Goal: Answer question/provide support

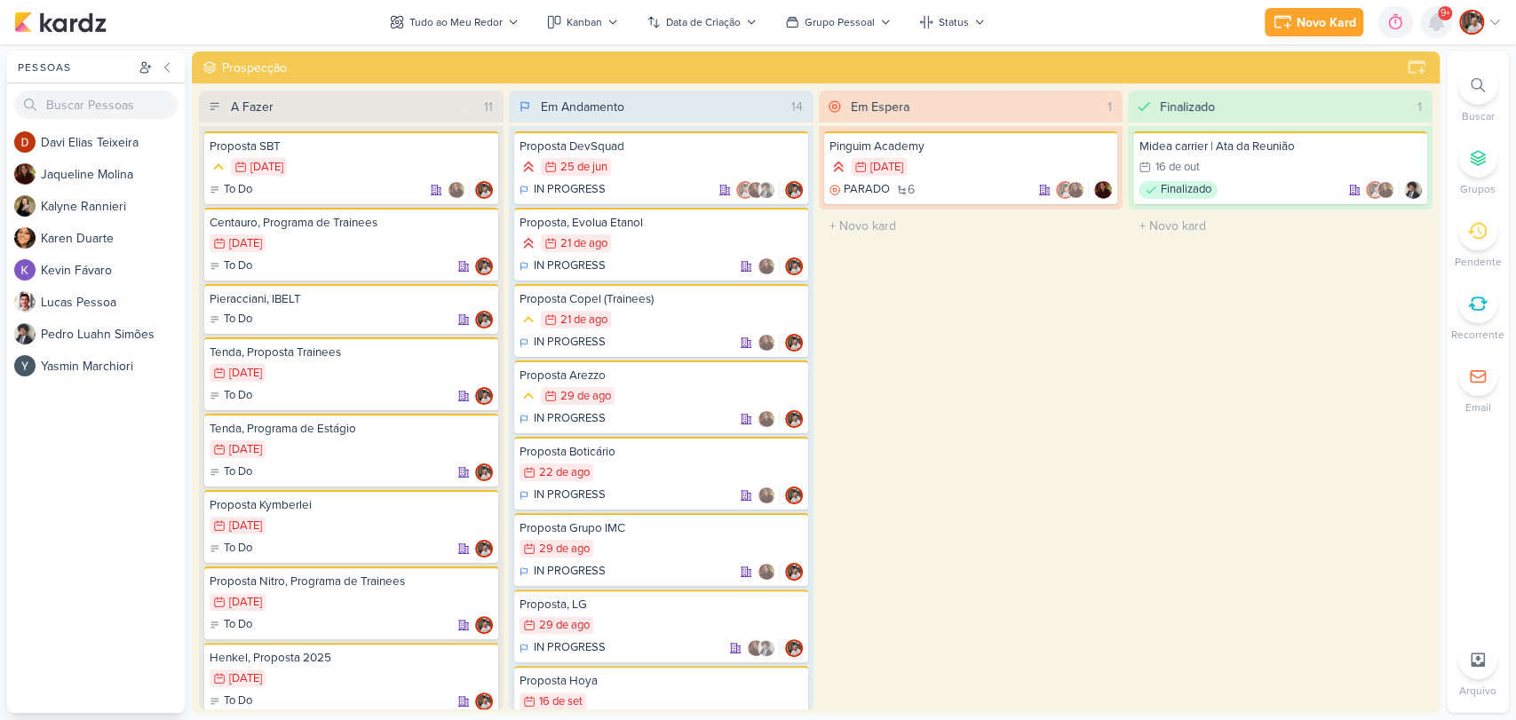
click at [1440, 31] on icon at bounding box center [1435, 22] width 21 height 21
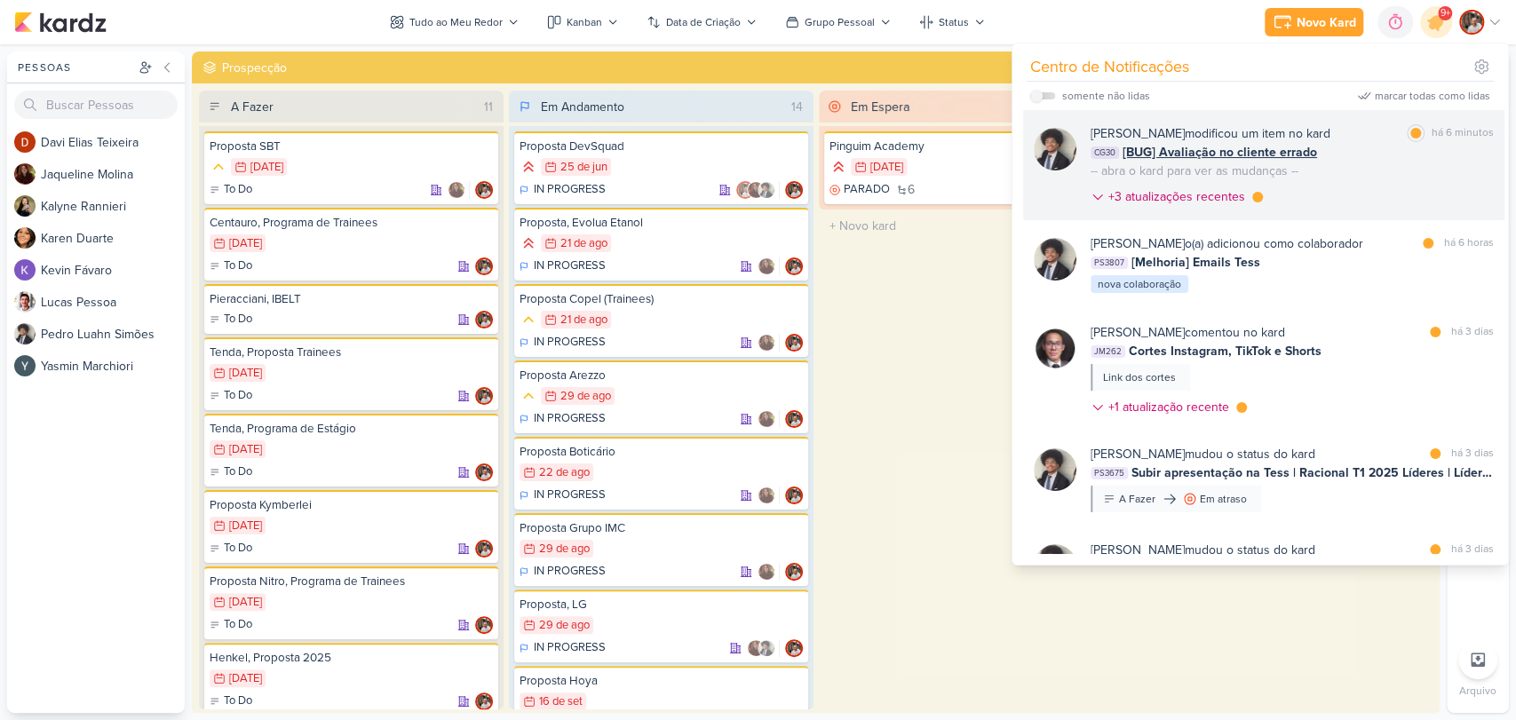
click at [1303, 148] on span "[BUG] Avaliação no cliente errado" at bounding box center [1220, 152] width 194 height 19
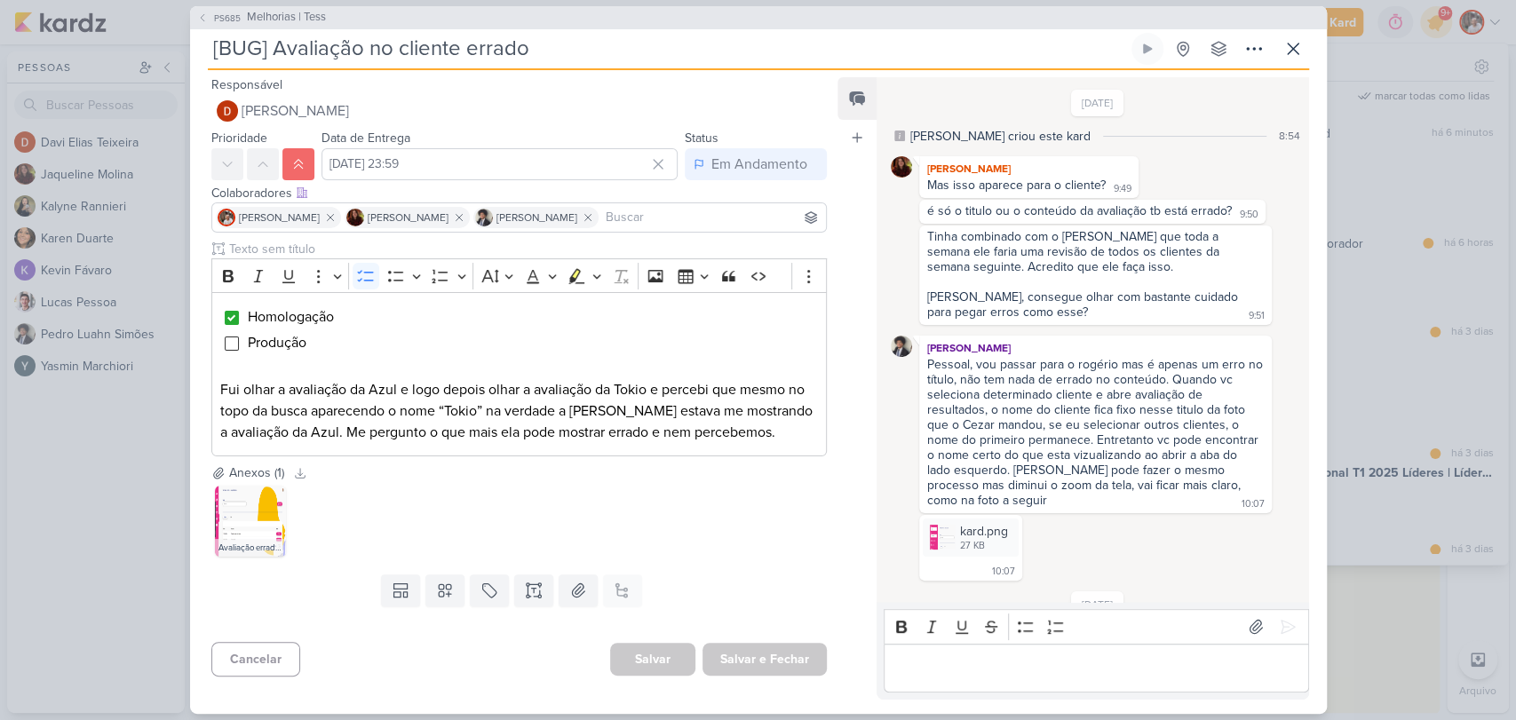
scroll to position [619, 0]
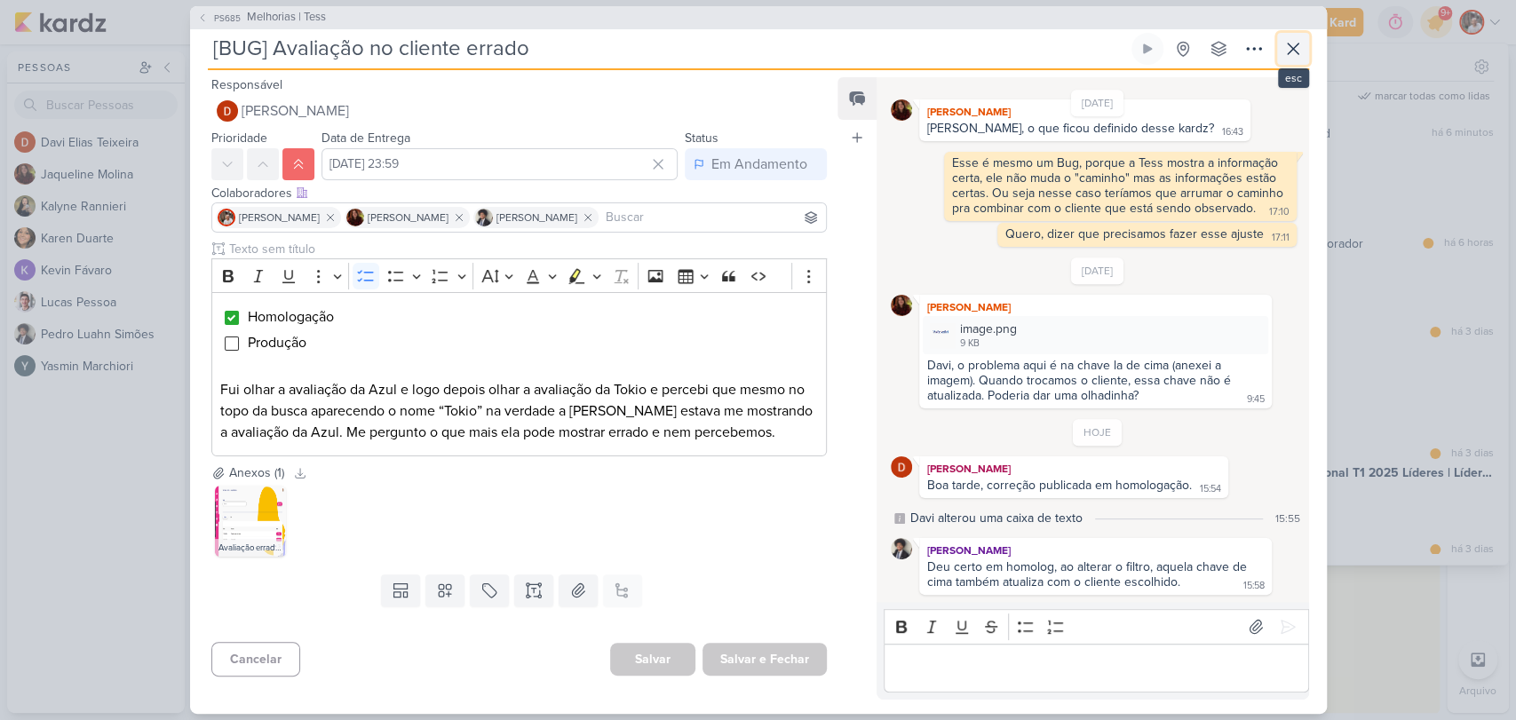
click at [1289, 59] on icon at bounding box center [1292, 48] width 21 height 21
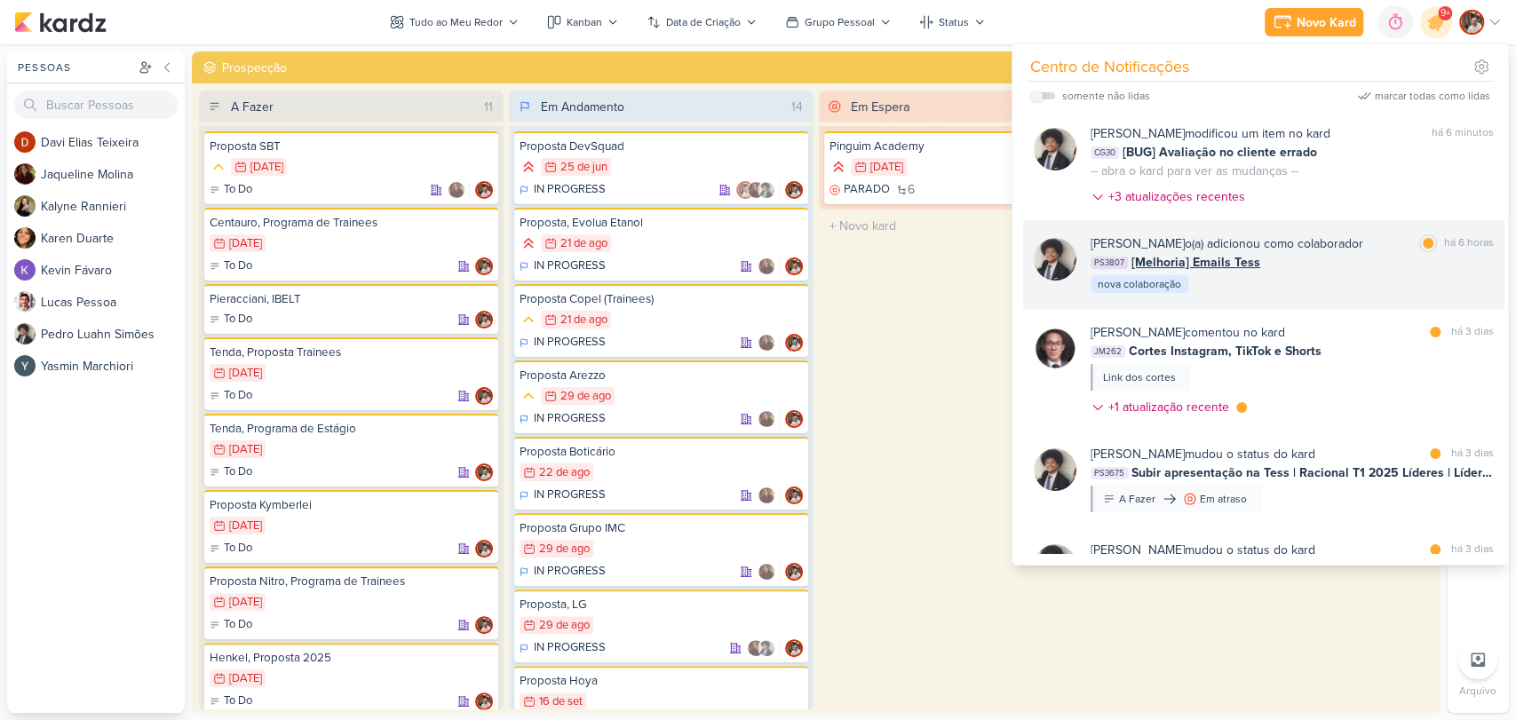
click at [1313, 269] on div "PS3807 [Melhoria] Emails Tess" at bounding box center [1292, 262] width 403 height 19
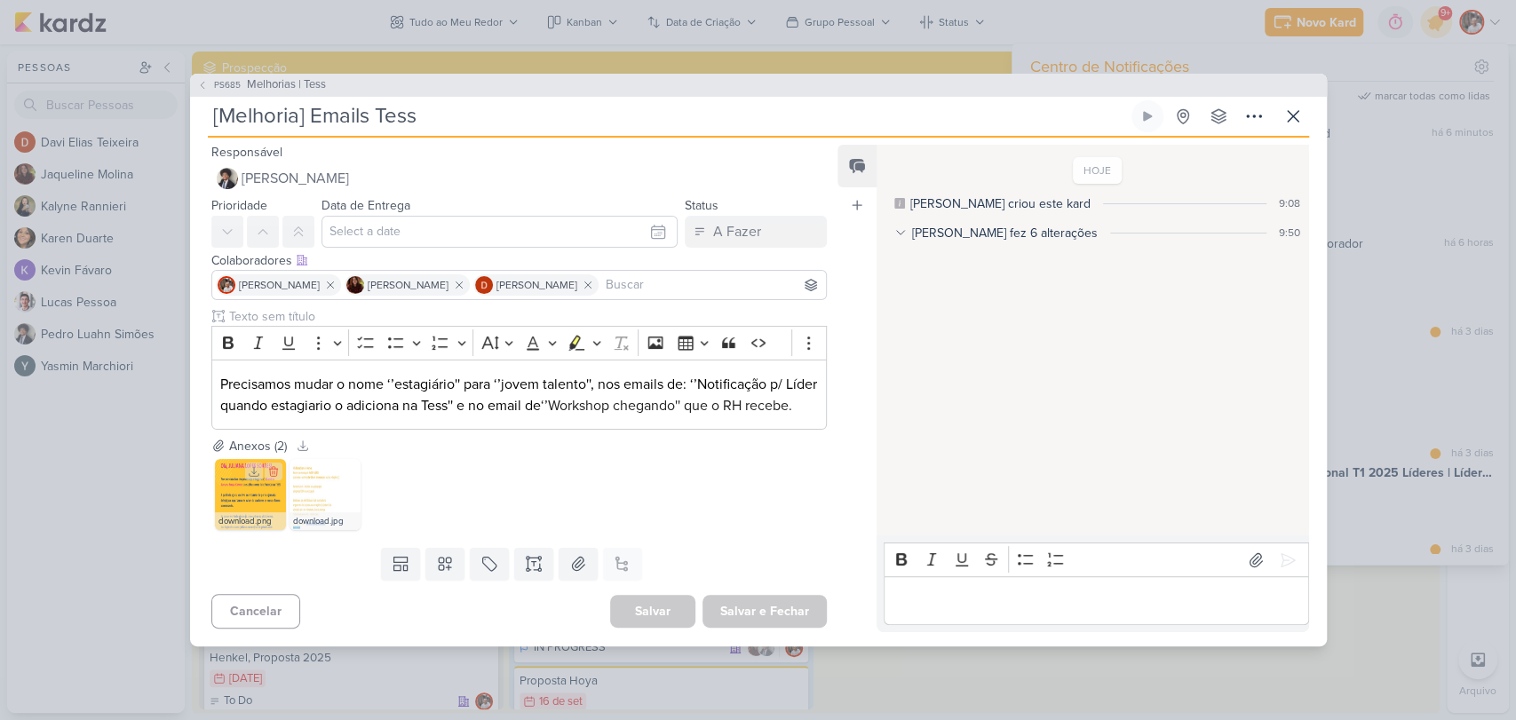
click at [257, 505] on img at bounding box center [250, 494] width 71 height 71
click at [328, 501] on img at bounding box center [325, 494] width 71 height 71
click at [1037, 612] on p "Editor editing area: main" at bounding box center [1096, 601] width 406 height 21
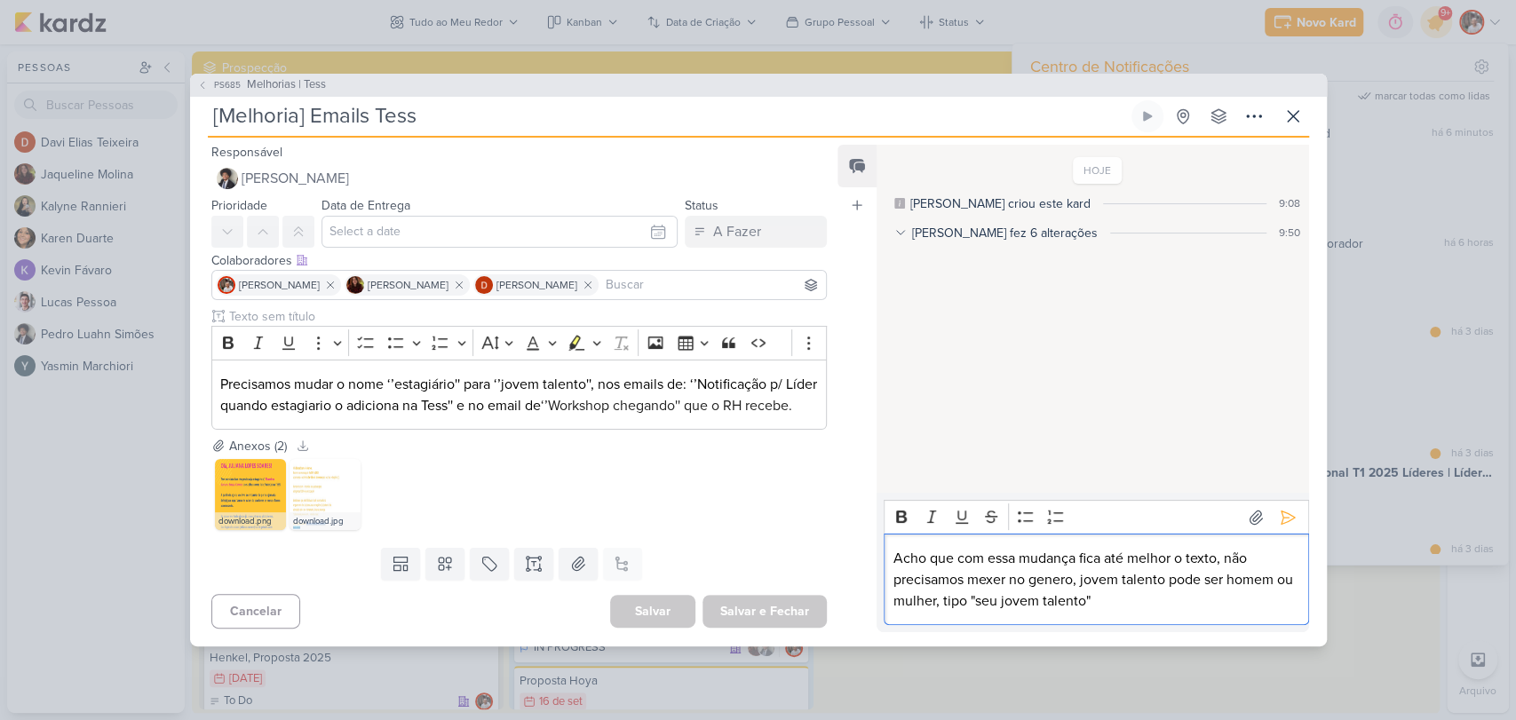
click at [1145, 612] on p "Acho que com essa mudança fica até melhor o texto, não precisamos mexer no gene…" at bounding box center [1096, 580] width 406 height 64
click at [1151, 610] on p "Acho que com essa mudança fica até melhor o texto, não precisamos mexer no gêne…" at bounding box center [1096, 580] width 406 height 64
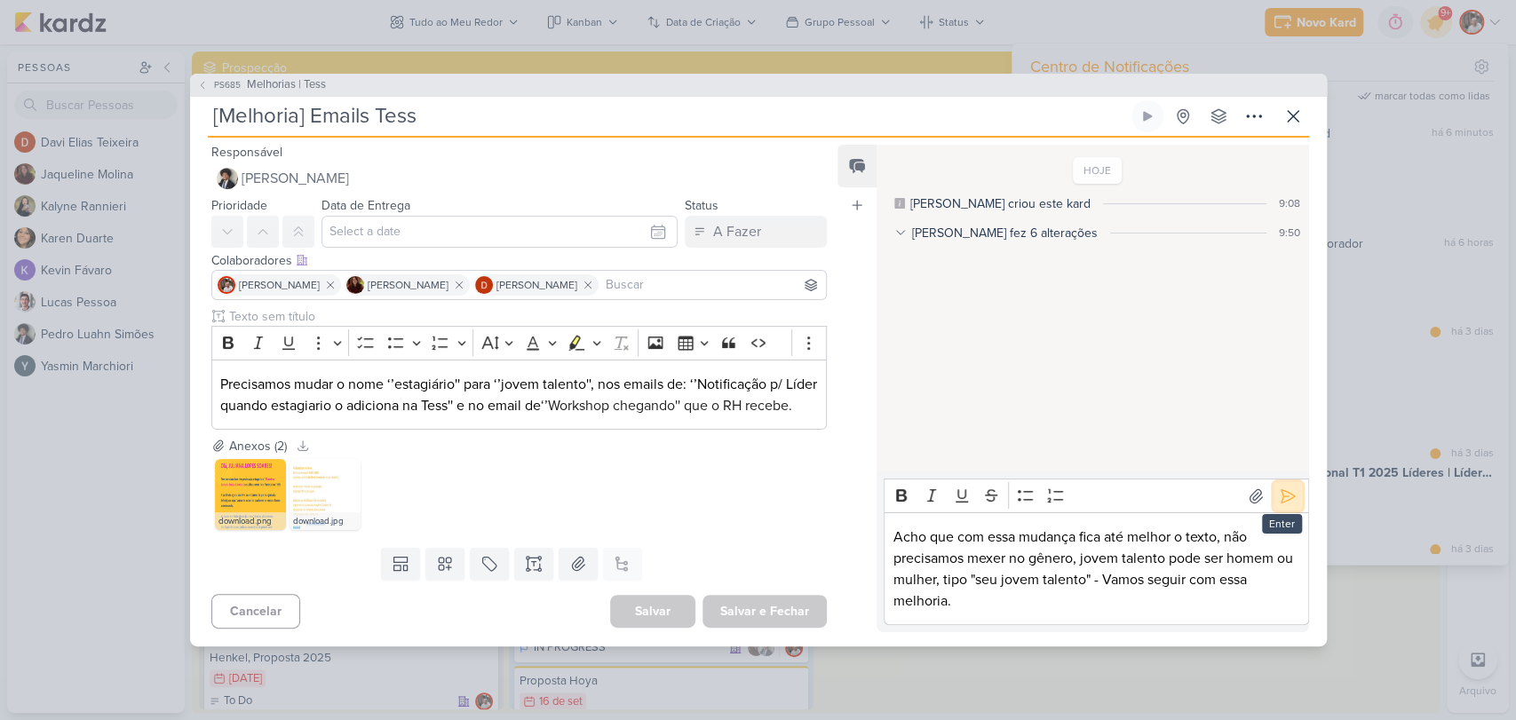
click at [1282, 503] on icon at bounding box center [1287, 495] width 13 height 13
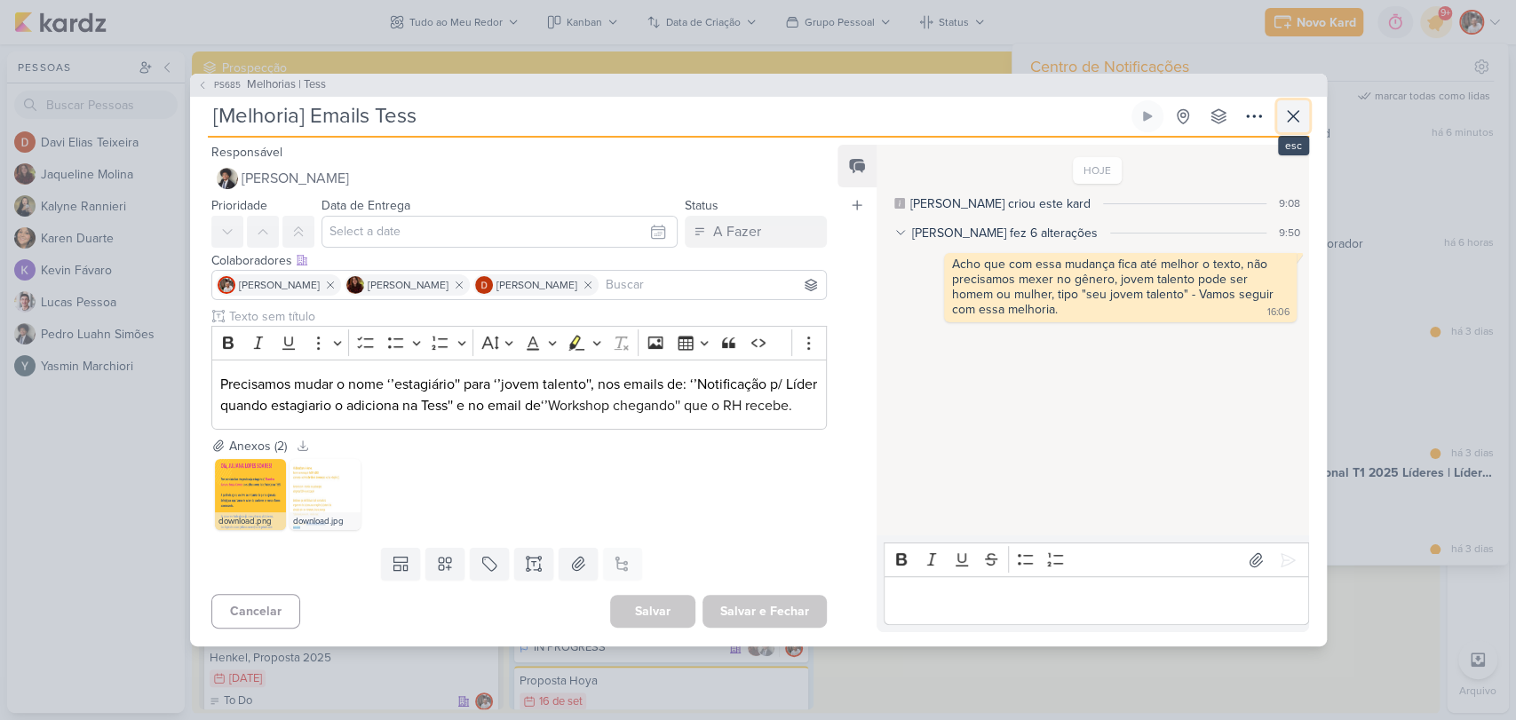
click at [1291, 115] on button at bounding box center [1293, 116] width 32 height 32
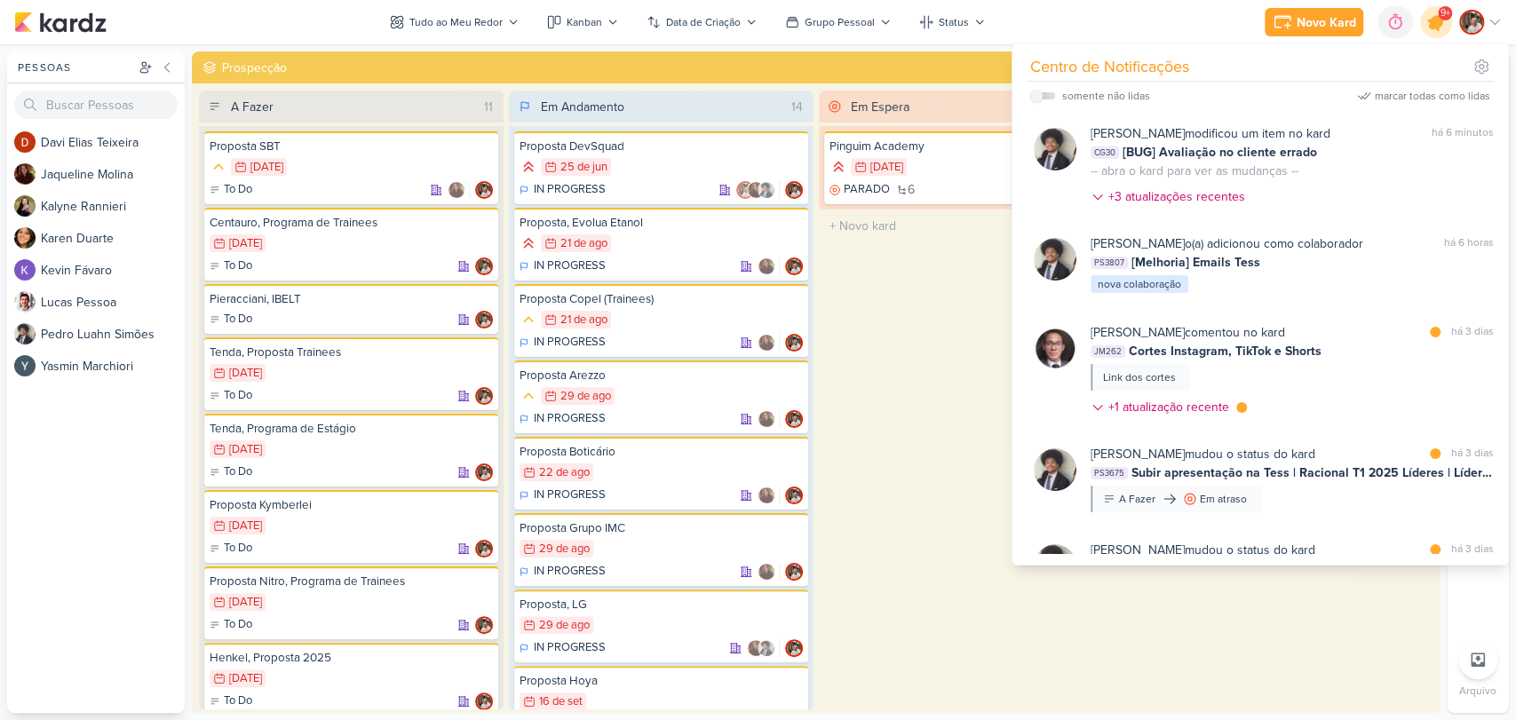
click at [1433, 26] on icon at bounding box center [1435, 22] width 21 height 21
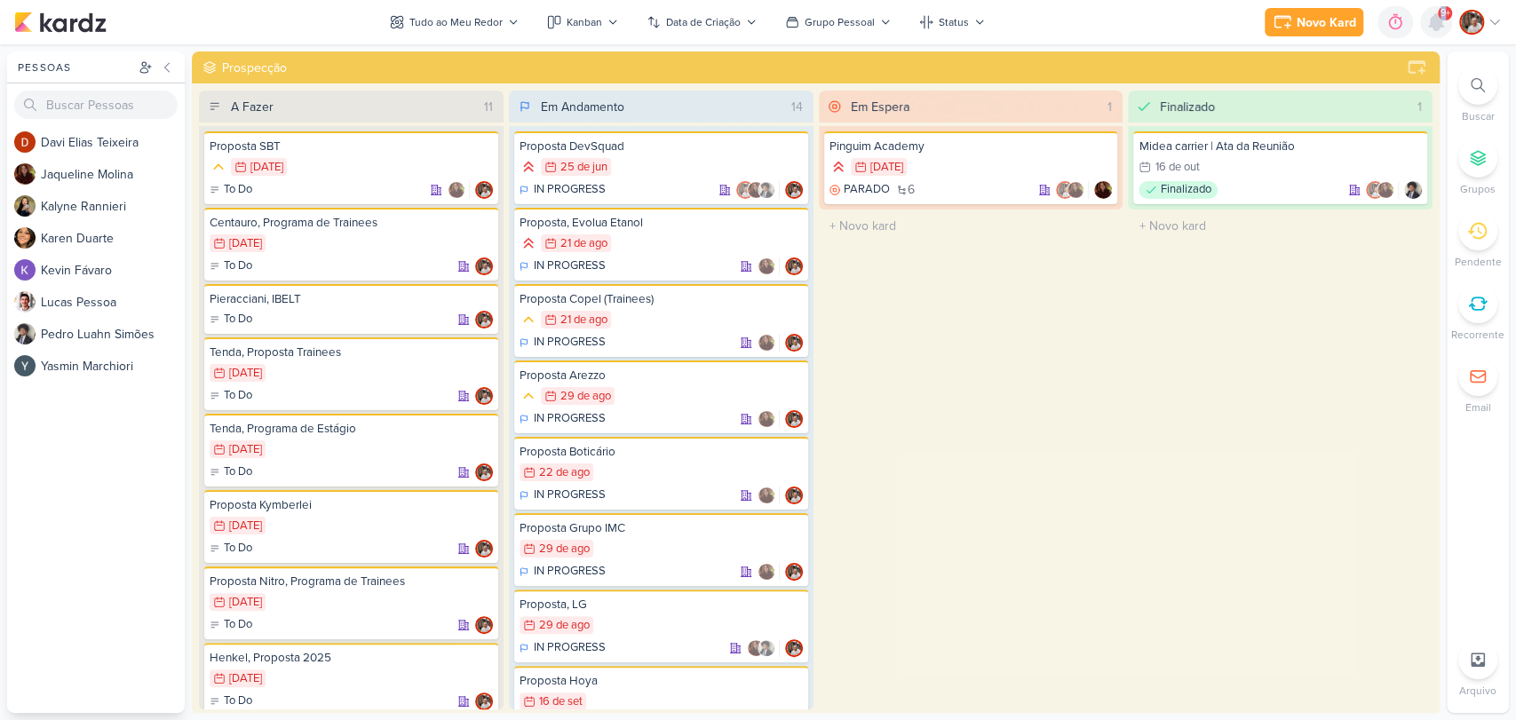
click at [1433, 26] on icon at bounding box center [1436, 22] width 14 height 16
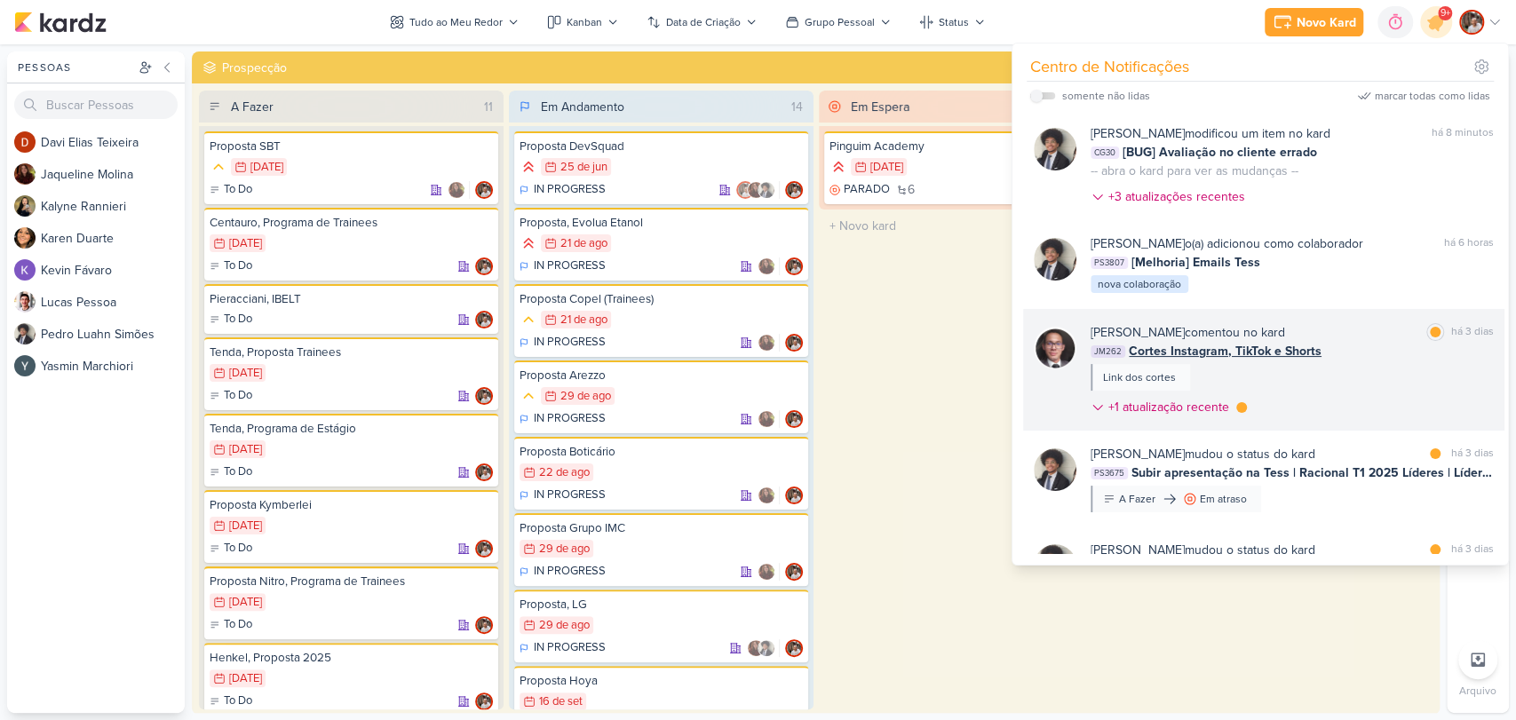
click at [1328, 353] on div "JM262 Cortes Instagram, TikTok e Shorts" at bounding box center [1292, 351] width 403 height 19
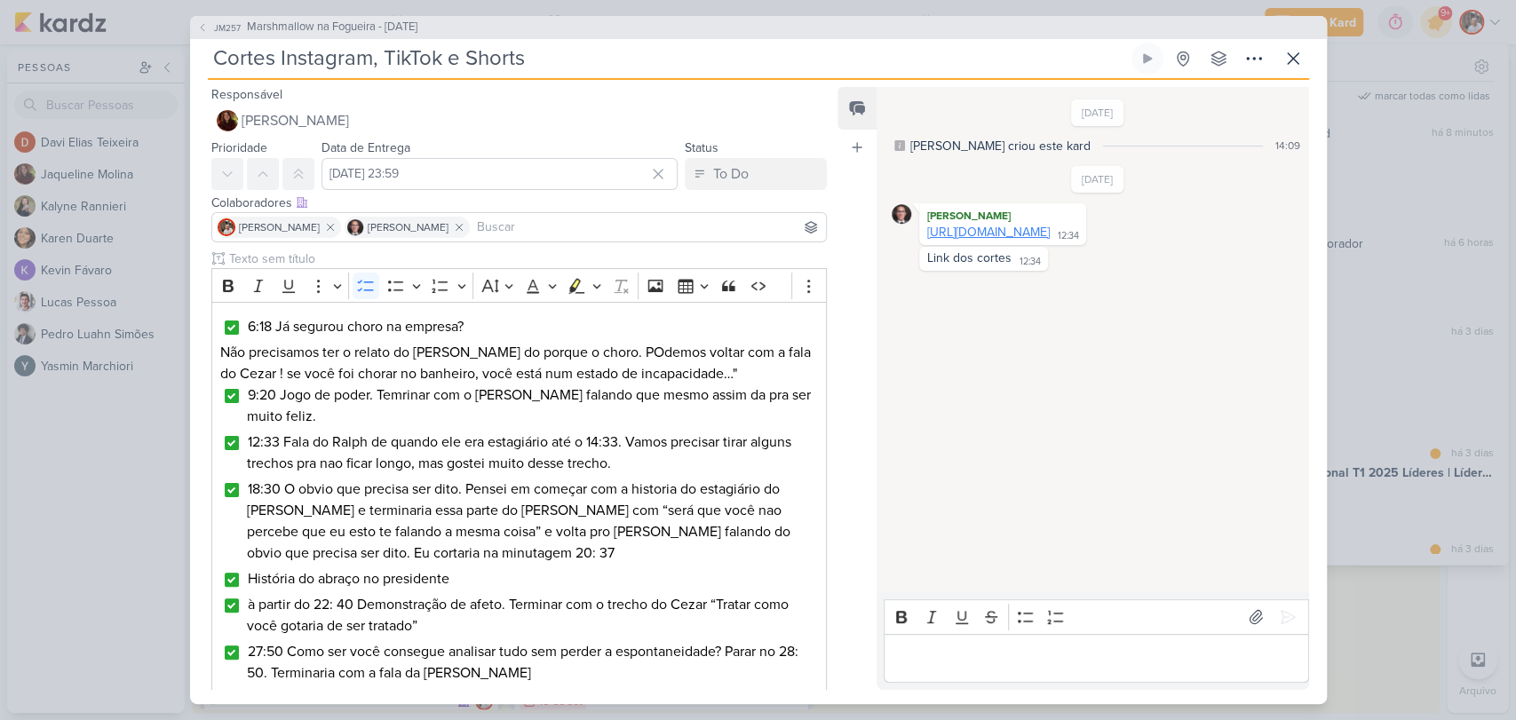
click at [1050, 226] on link "[URL][DOMAIN_NAME]" at bounding box center [988, 232] width 123 height 15
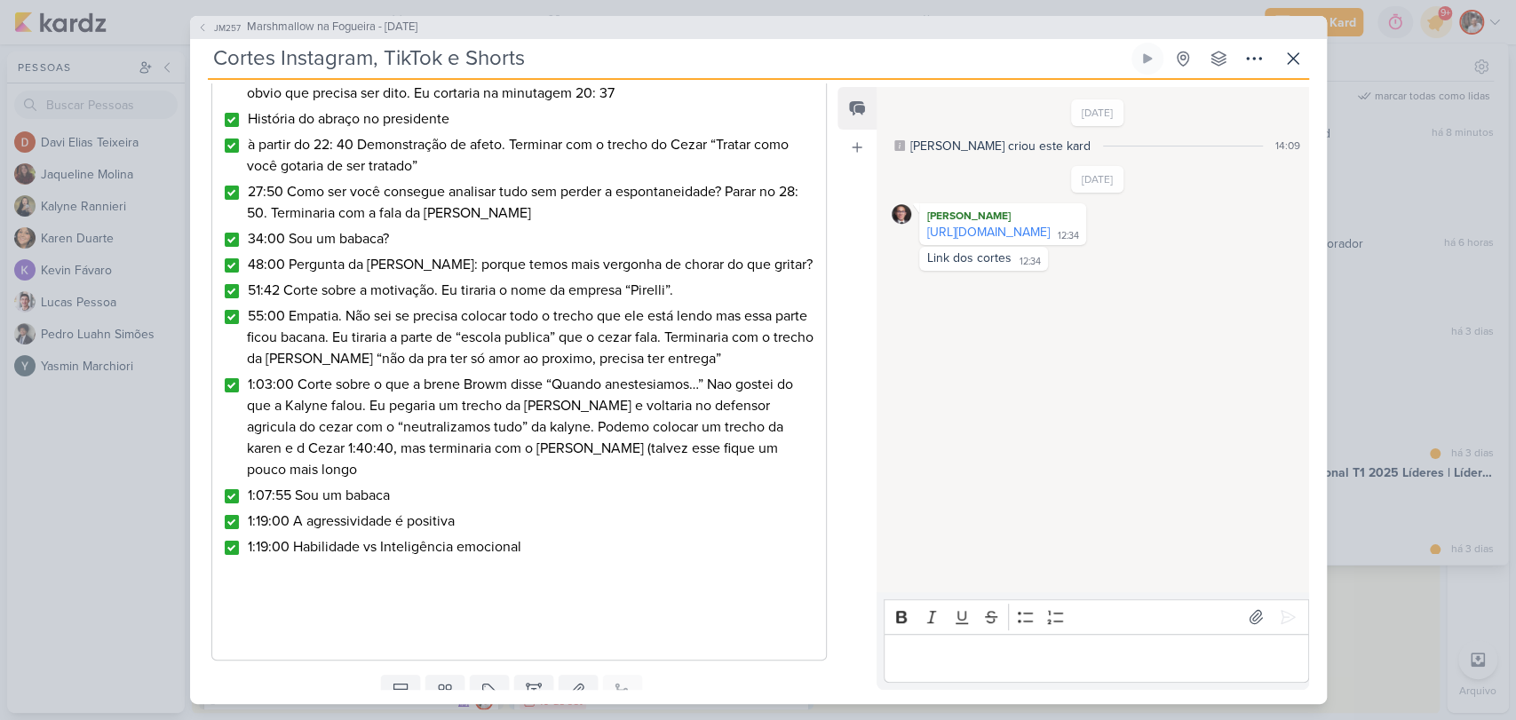
scroll to position [508, 0]
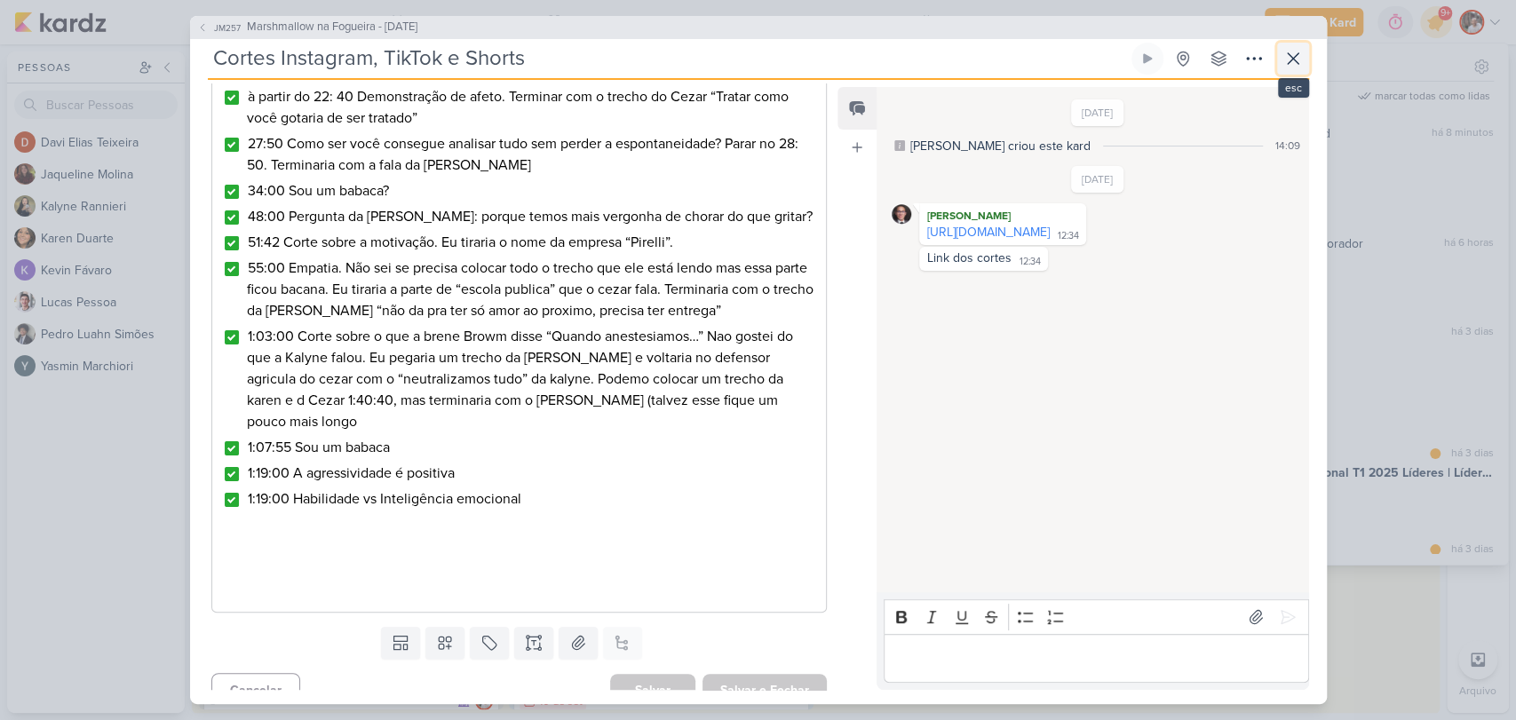
click at [1290, 59] on icon at bounding box center [1292, 58] width 21 height 21
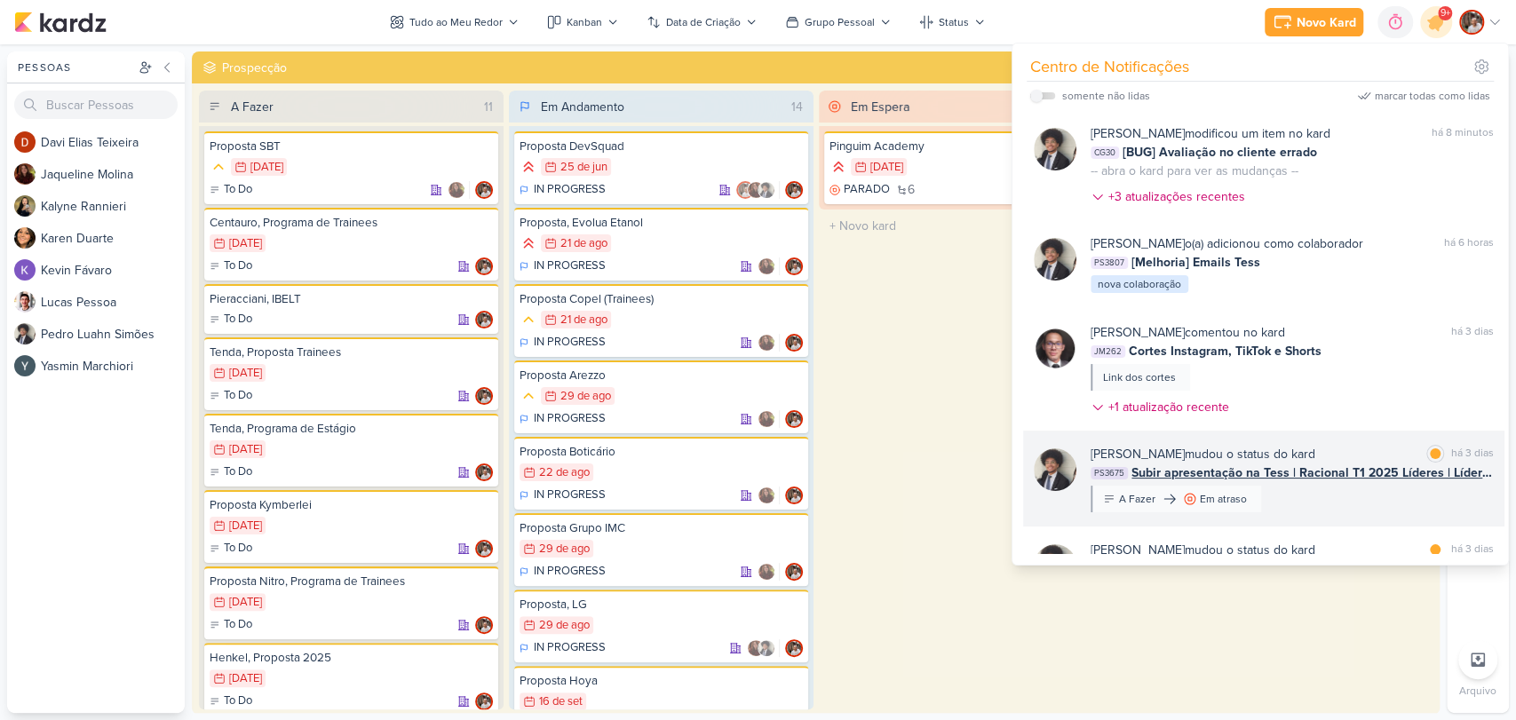
scroll to position [99, 0]
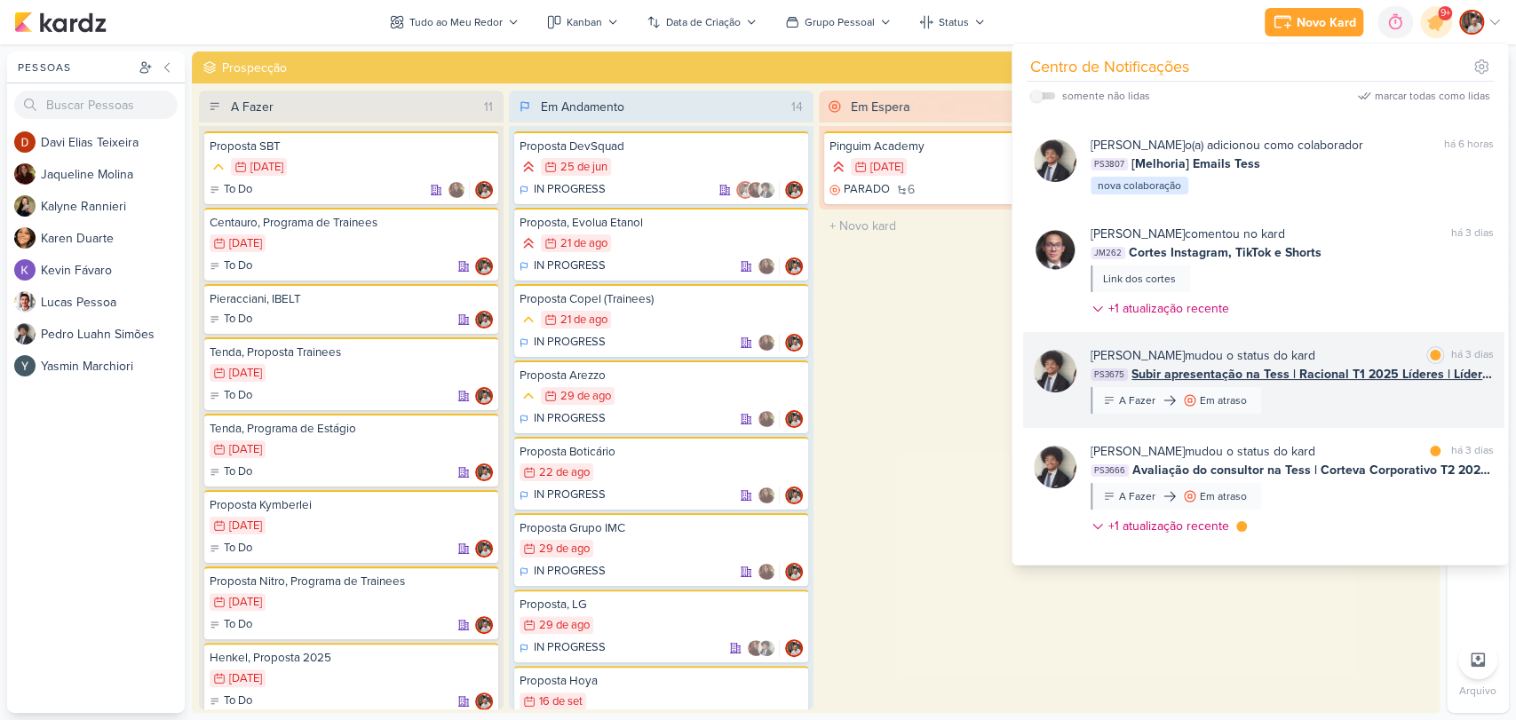
click at [1333, 375] on span "Subir apresentação na Tess | Racional T1 2025 Líderes | Líder formador" at bounding box center [1312, 374] width 362 height 19
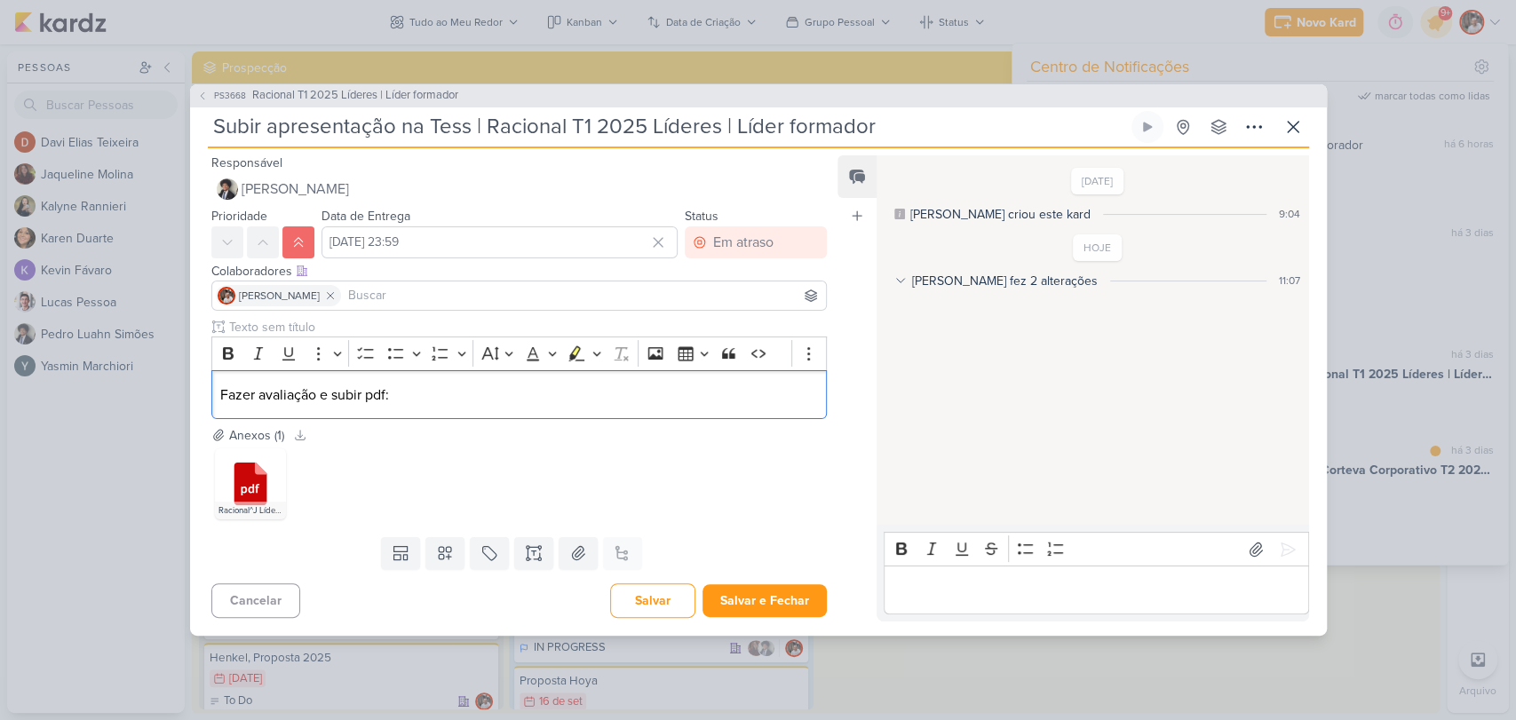
click at [957, 574] on div "Editor editing area: main" at bounding box center [1096, 590] width 425 height 49
click at [737, 605] on button "Salvar e Fechar" at bounding box center [764, 600] width 124 height 33
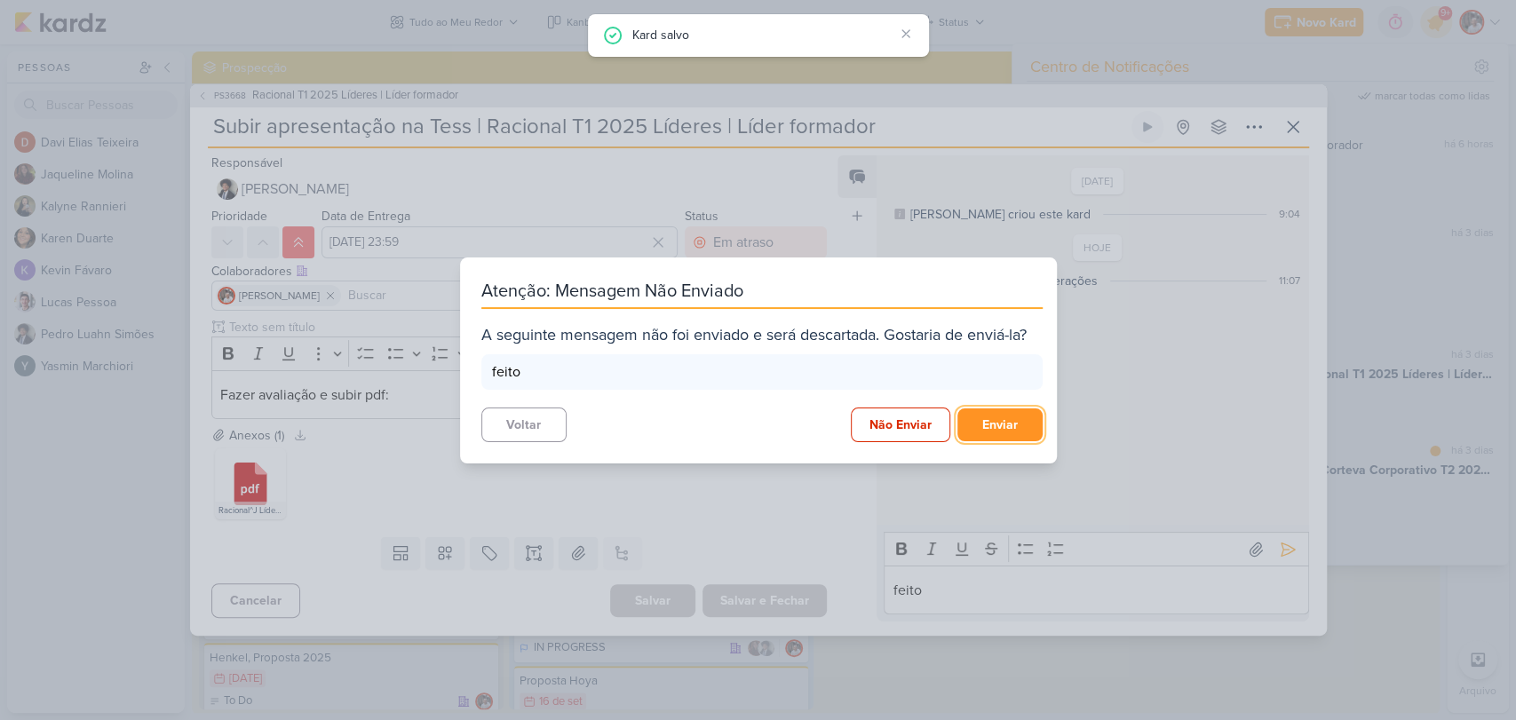
click at [990, 430] on button "Enviar" at bounding box center [999, 425] width 85 height 33
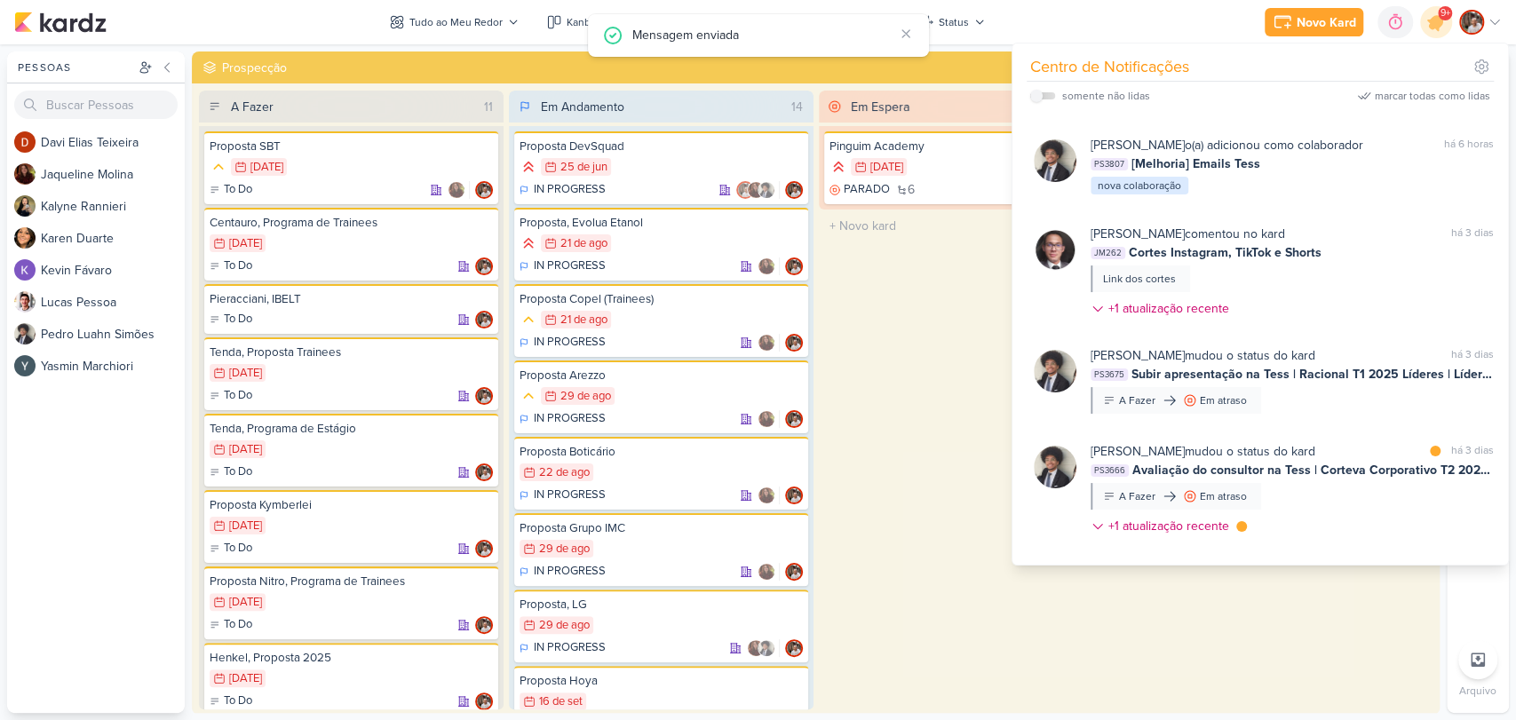
click at [1172, 650] on div "Finalizado 1 Midea carrier | Ata da Reunião 16/10 [DATE] Finalizado" at bounding box center [1280, 400] width 305 height 619
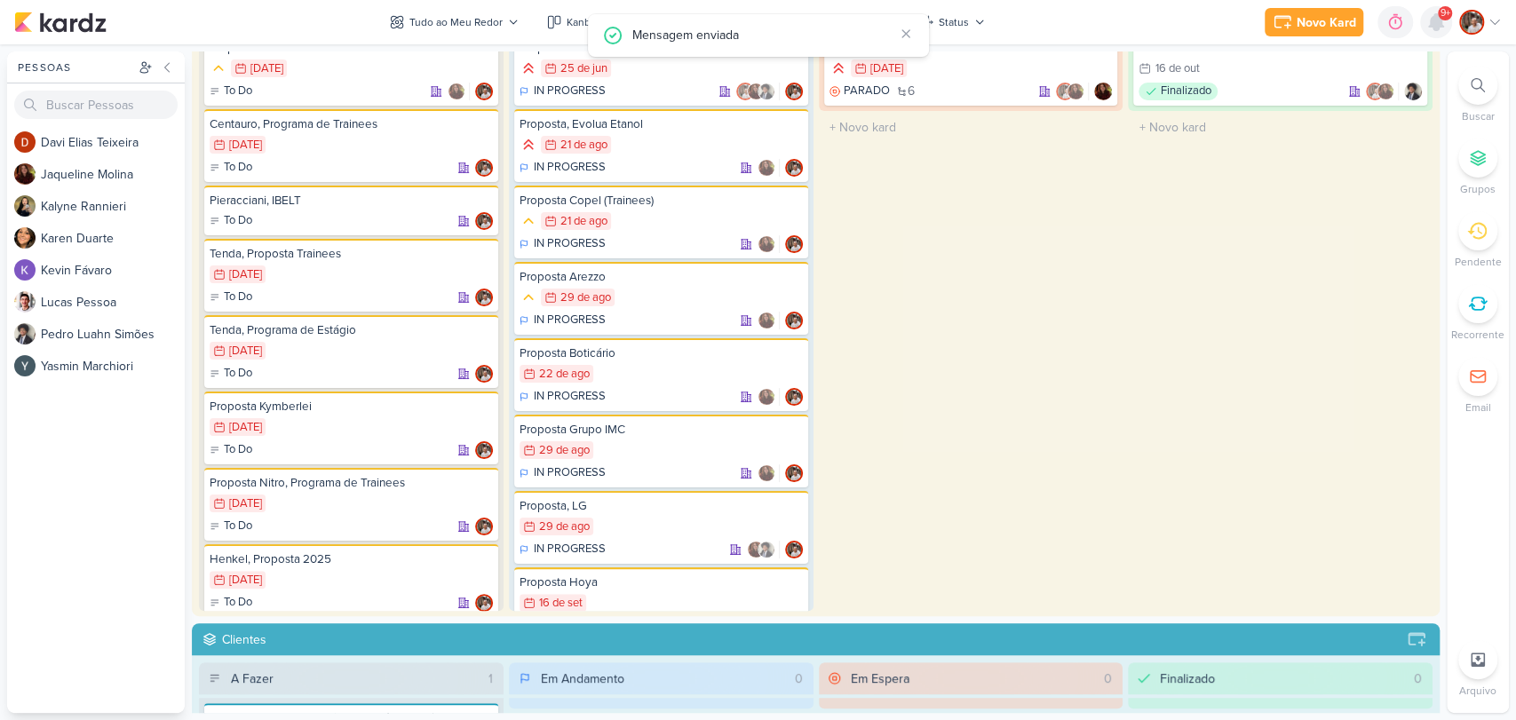
click at [1443, 23] on icon at bounding box center [1435, 22] width 21 height 21
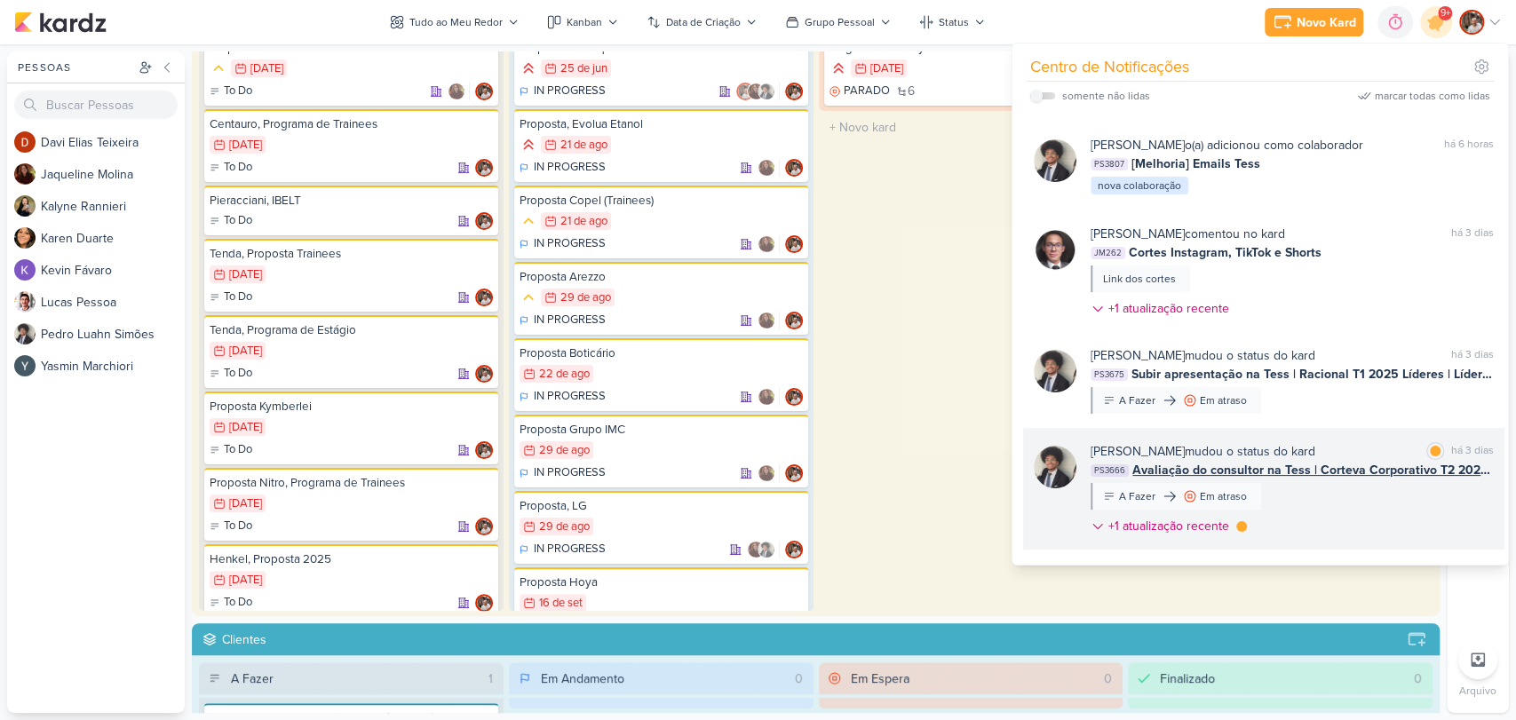
click at [1377, 474] on span "Avaliação do consultor na Tess | Corteva Corporativo T2 2025 | Destacar-se e se…" at bounding box center [1312, 470] width 361 height 19
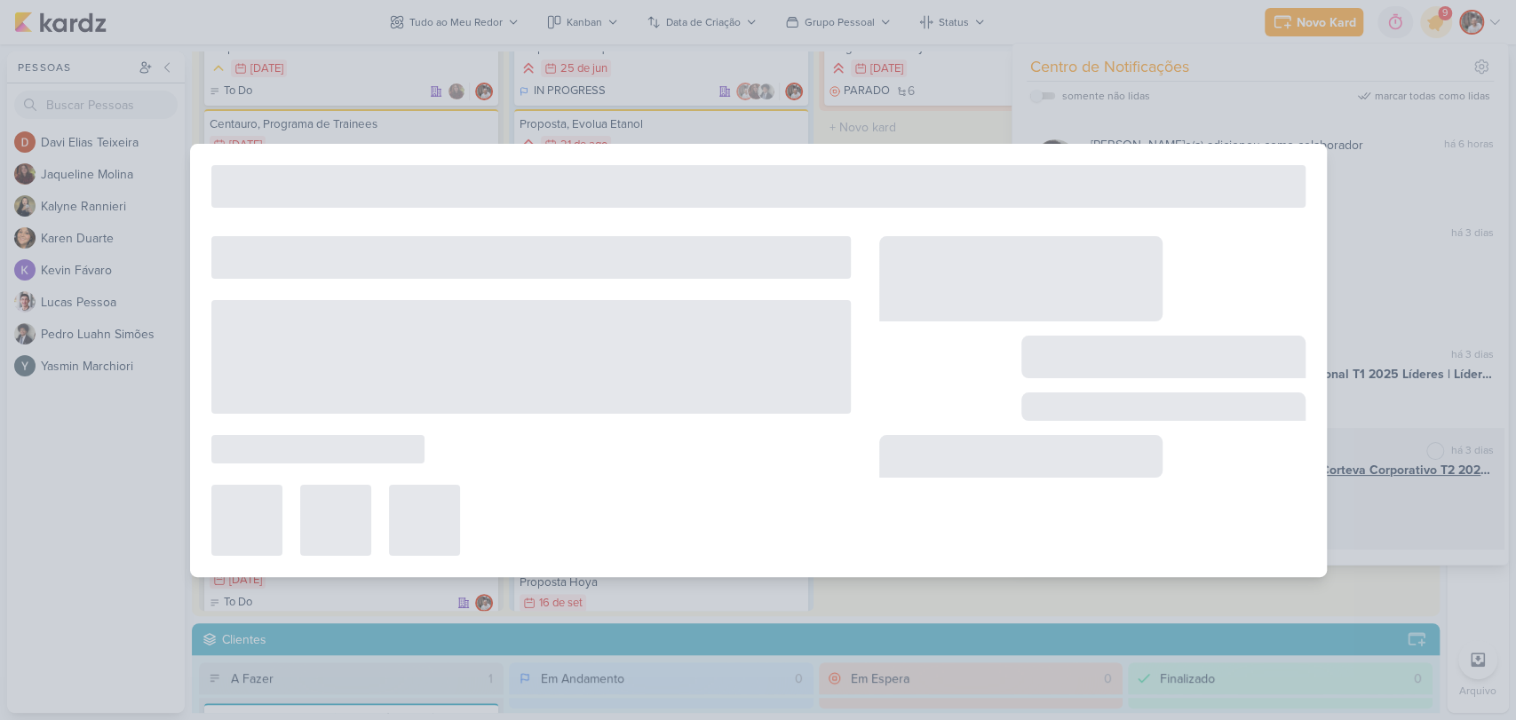
type input "Avaliação do consultor na Tess | Corteva Corporativo T2 2025 | Destacar-se e se…"
